Goal: Transaction & Acquisition: Purchase product/service

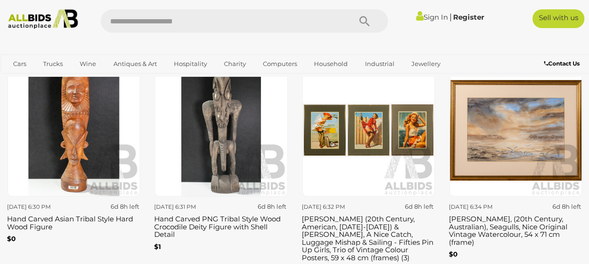
scroll to position [1453, 0]
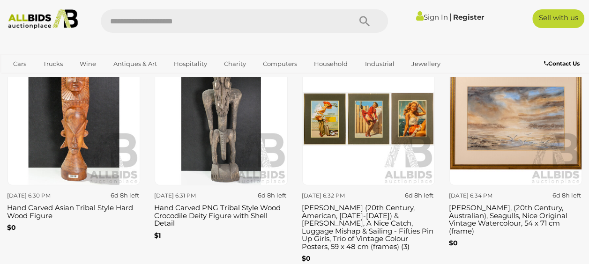
click at [219, 149] on img at bounding box center [221, 119] width 133 height 133
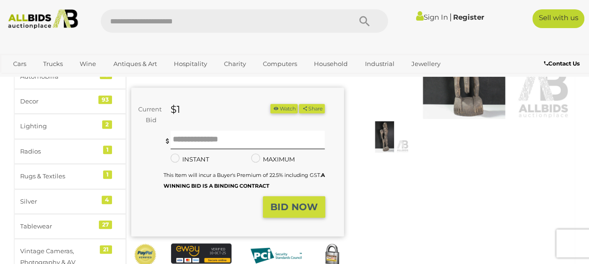
scroll to position [141, 0]
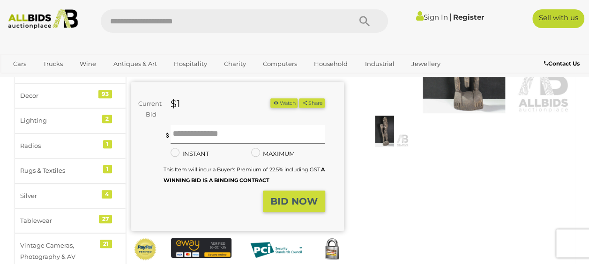
click at [385, 136] on img at bounding box center [384, 131] width 48 height 31
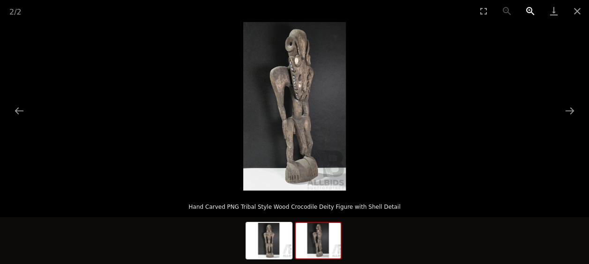
click at [529, 10] on button "Zoom in" at bounding box center [530, 11] width 23 height 22
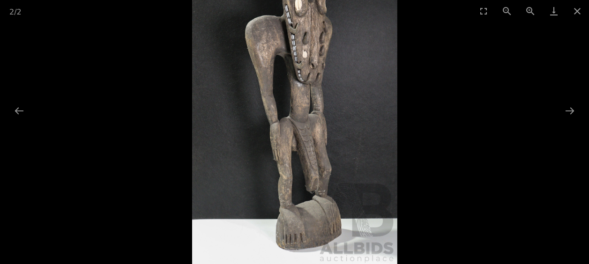
drag, startPoint x: 474, startPoint y: 56, endPoint x: 465, endPoint y: 112, distance: 56.0
click at [465, 112] on div at bounding box center [294, 106] width 589 height 169
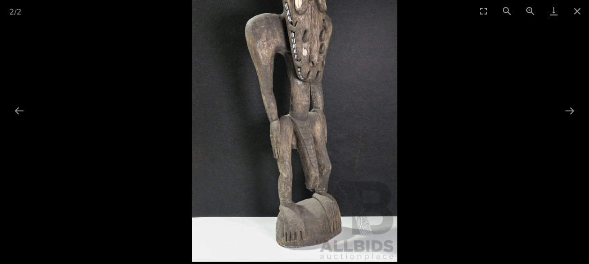
drag, startPoint x: 356, startPoint y: 74, endPoint x: 370, endPoint y: 61, distance: 18.9
click at [371, 61] on img at bounding box center [295, 93] width 206 height 337
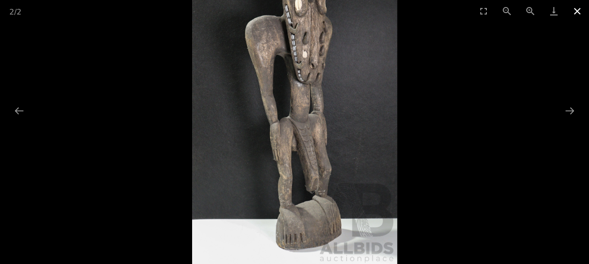
click at [578, 8] on button "Close gallery" at bounding box center [577, 11] width 23 height 22
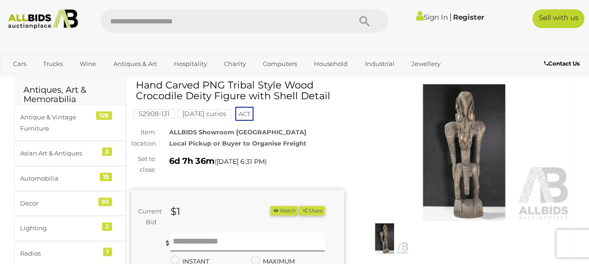
scroll to position [47, 0]
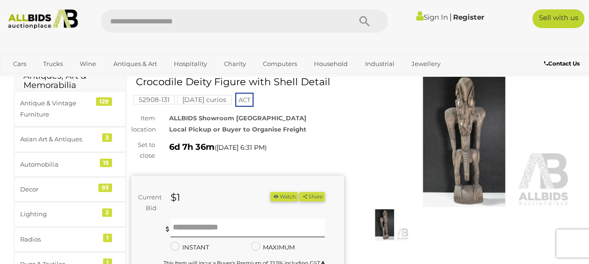
click at [380, 218] on img at bounding box center [384, 224] width 48 height 31
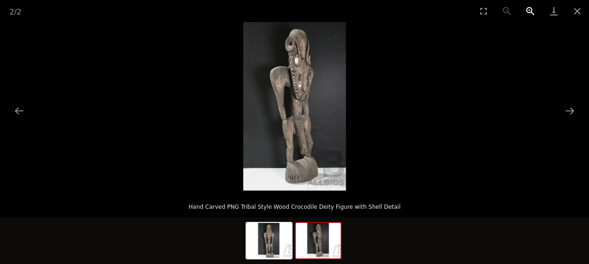
click at [531, 7] on button "Zoom in" at bounding box center [530, 11] width 23 height 22
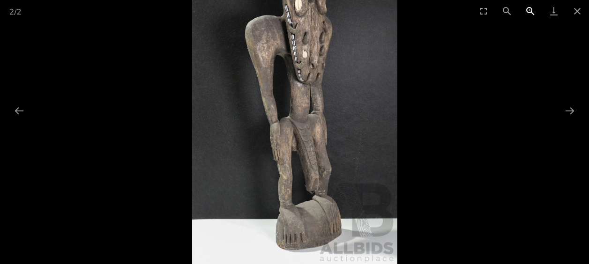
click at [530, 8] on button "Zoom in" at bounding box center [530, 11] width 23 height 22
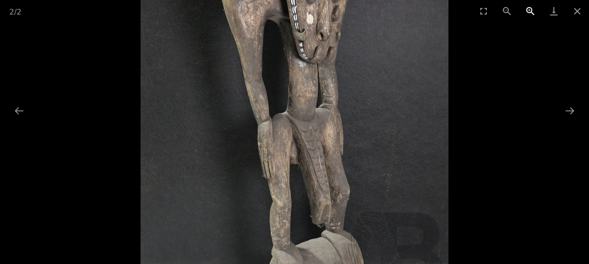
click at [531, 8] on button "Zoom in" at bounding box center [530, 11] width 23 height 22
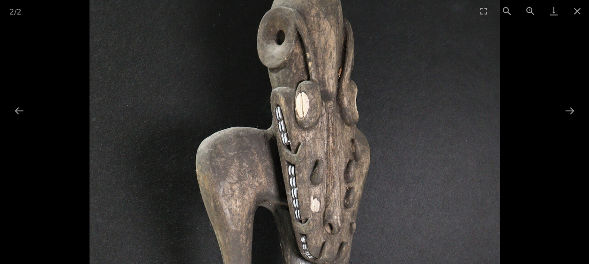
drag, startPoint x: 419, startPoint y: 52, endPoint x: 430, endPoint y: 268, distance: 216.7
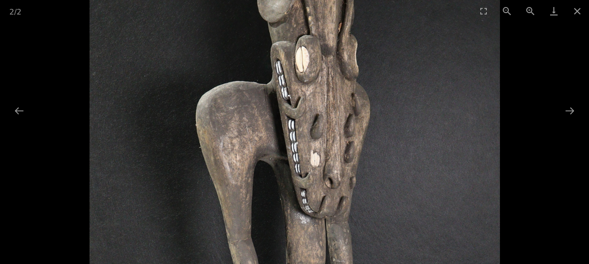
drag, startPoint x: 409, startPoint y: 118, endPoint x: 418, endPoint y: 24, distance: 94.2
click at [418, 25] on img at bounding box center [294, 241] width 411 height 675
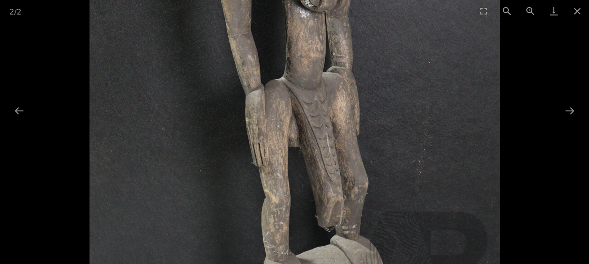
drag, startPoint x: 421, startPoint y: 191, endPoint x: 410, endPoint y: 25, distance: 165.7
click at [408, 30] on img at bounding box center [294, 35] width 411 height 675
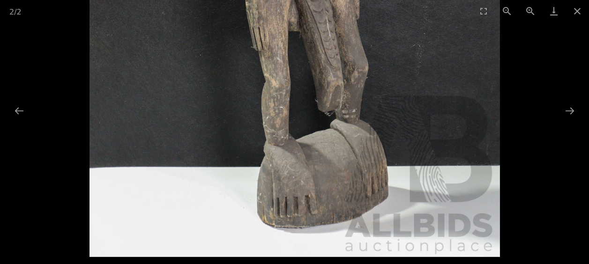
drag, startPoint x: 412, startPoint y: 127, endPoint x: 416, endPoint y: 87, distance: 40.1
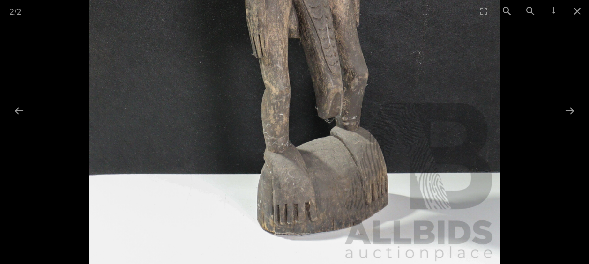
click at [578, 10] on button "Close gallery" at bounding box center [577, 11] width 23 height 22
